Goal: Task Accomplishment & Management: Manage account settings

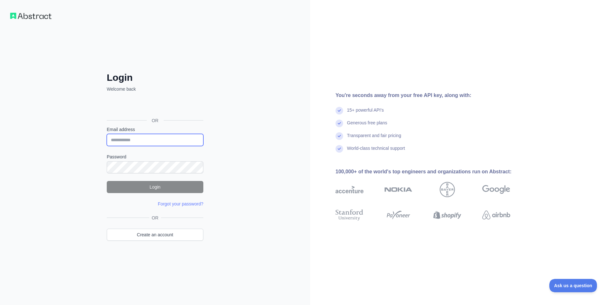
type input "**********"
click at [153, 187] on button "Login" at bounding box center [155, 187] width 97 height 12
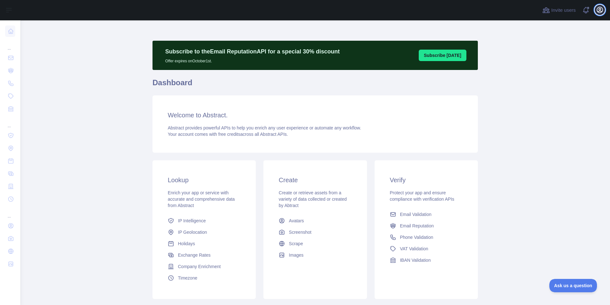
click at [600, 10] on icon "button" at bounding box center [600, 10] width 8 height 8
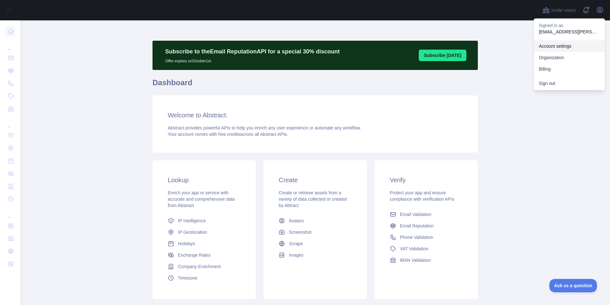
click at [556, 45] on link "Account settings" at bounding box center [569, 45] width 71 height 11
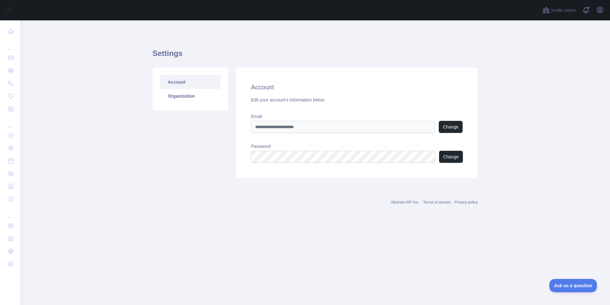
click at [143, 157] on main "Settings Account Organization Account Edit your account's information below Ema…" at bounding box center [315, 162] width 590 height 284
click at [183, 97] on link "Organization" at bounding box center [190, 96] width 60 height 14
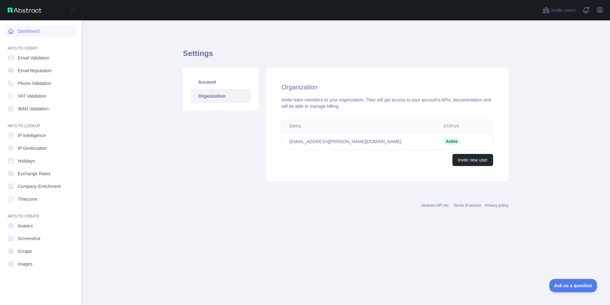
click at [32, 33] on link "Dashboard" at bounding box center [40, 30] width 71 height 11
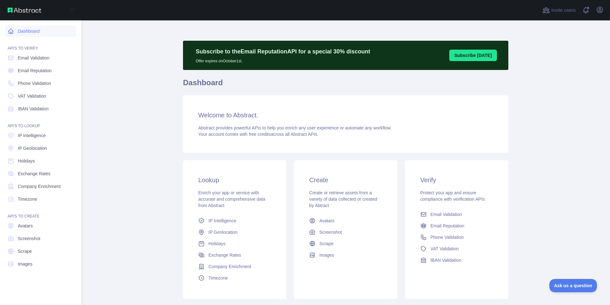
click at [16, 29] on link "Dashboard" at bounding box center [40, 30] width 71 height 11
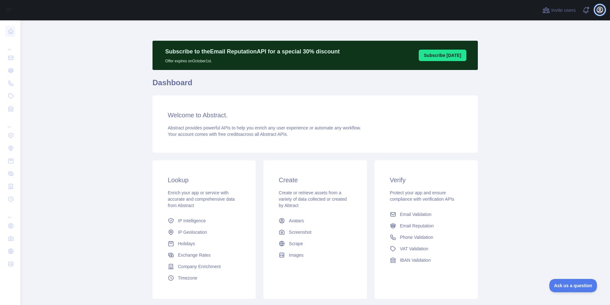
click at [599, 14] on button "Open user menu" at bounding box center [600, 10] width 10 height 10
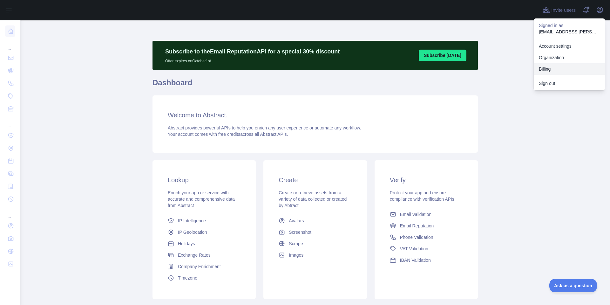
click at [556, 66] on button "Billing" at bounding box center [569, 68] width 71 height 11
